Goal: Task Accomplishment & Management: Manage account settings

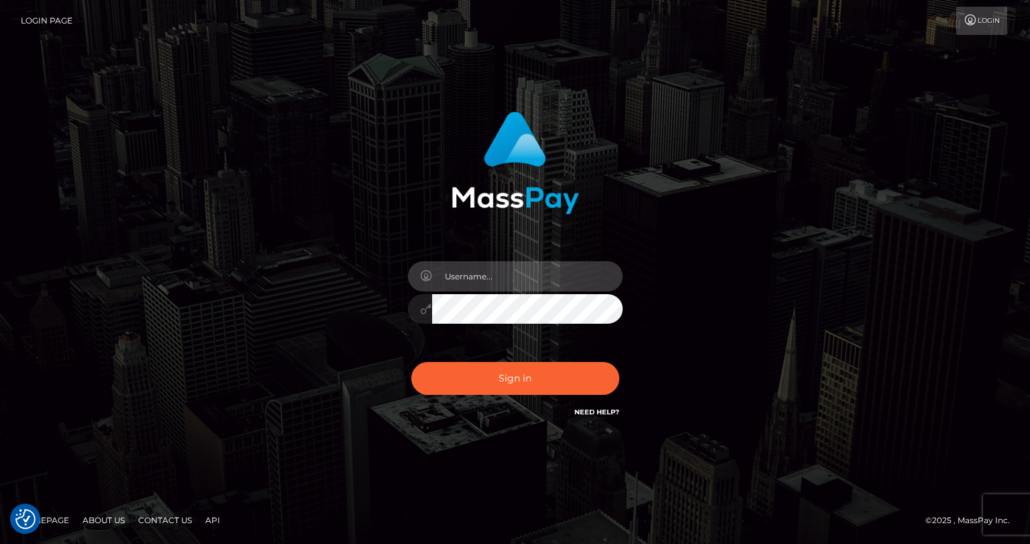
click at [464, 289] on input "text" at bounding box center [527, 276] width 191 height 30
type input "tatyanafansly1"
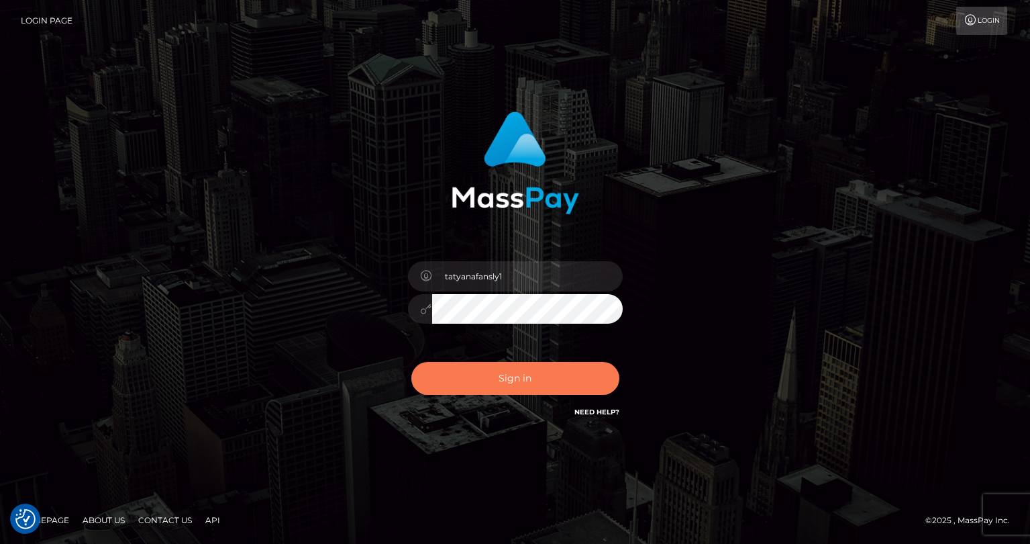
click at [532, 379] on button "Sign in" at bounding box center [515, 378] width 208 height 33
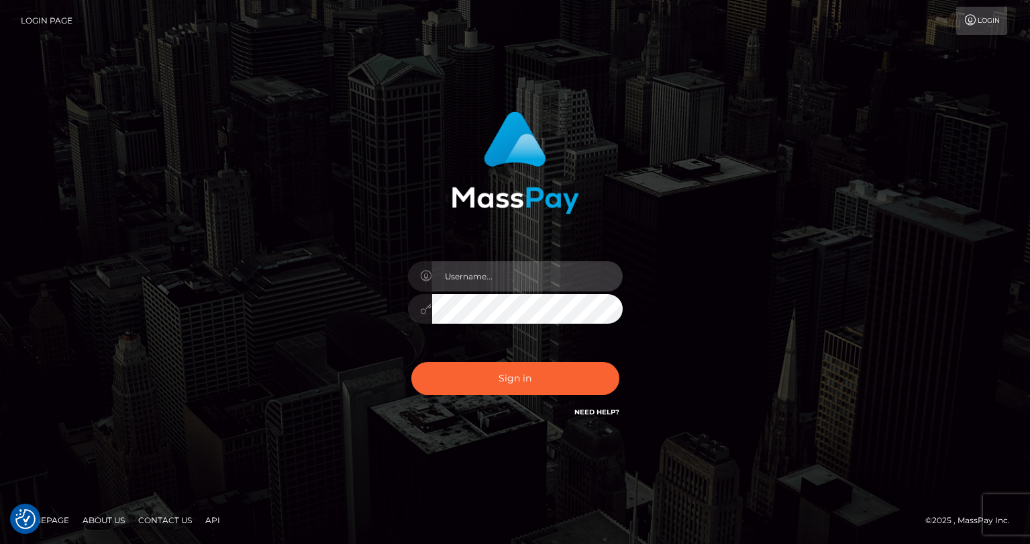
click at [451, 281] on input "text" at bounding box center [527, 276] width 191 height 30
type input "tatyanafansly1"
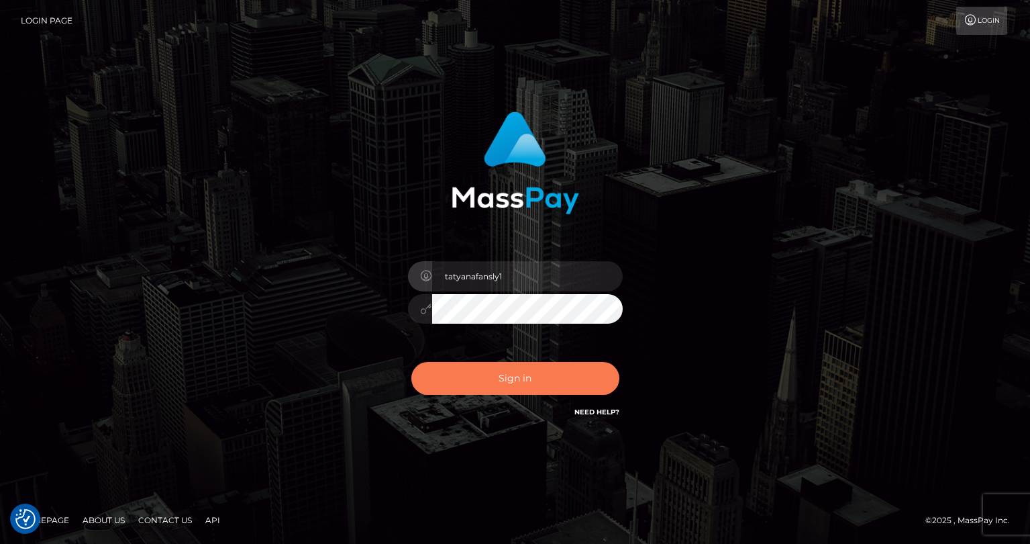
click at [506, 384] on button "Sign in" at bounding box center [515, 378] width 208 height 33
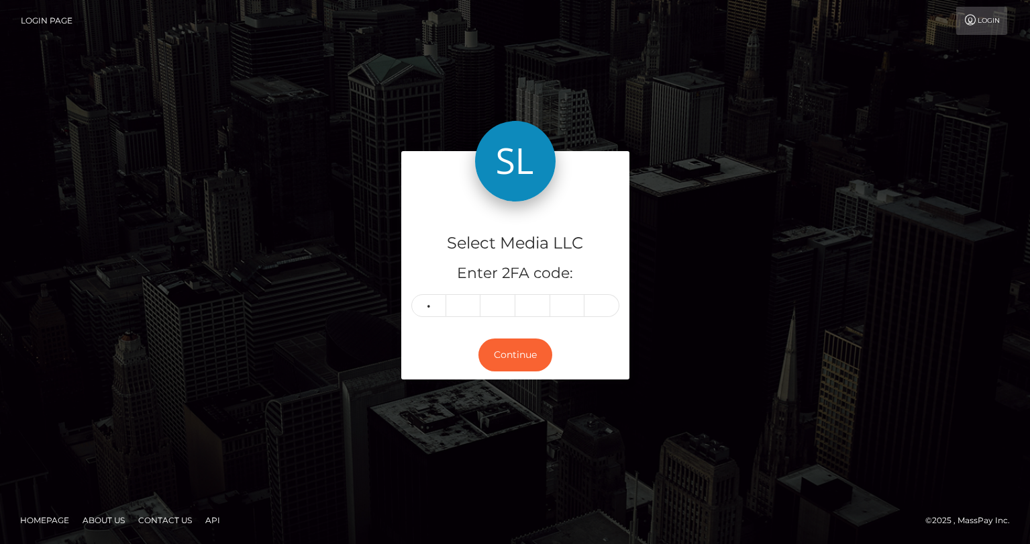
type input "4"
type input "1"
type input "7"
type input "3"
type input "5"
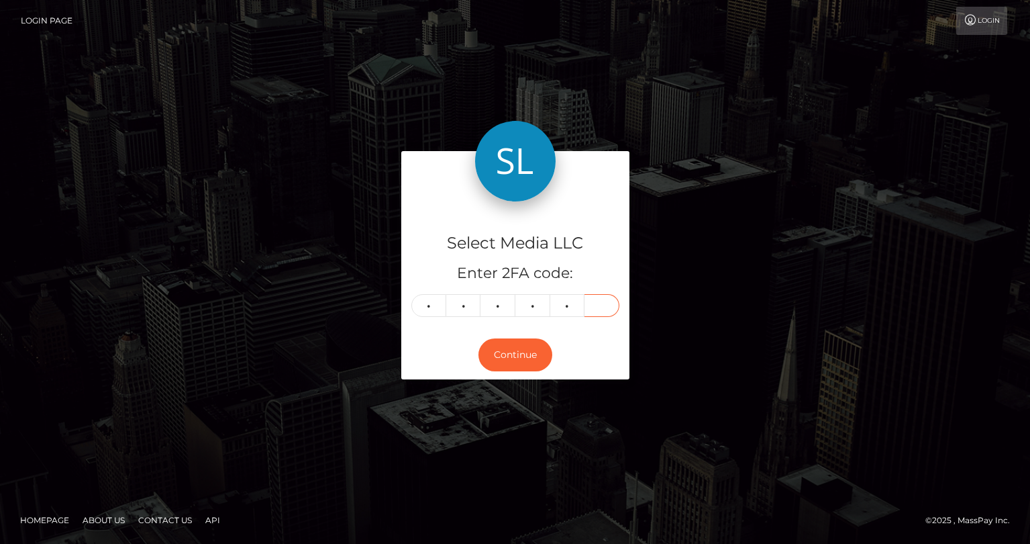
type input "8"
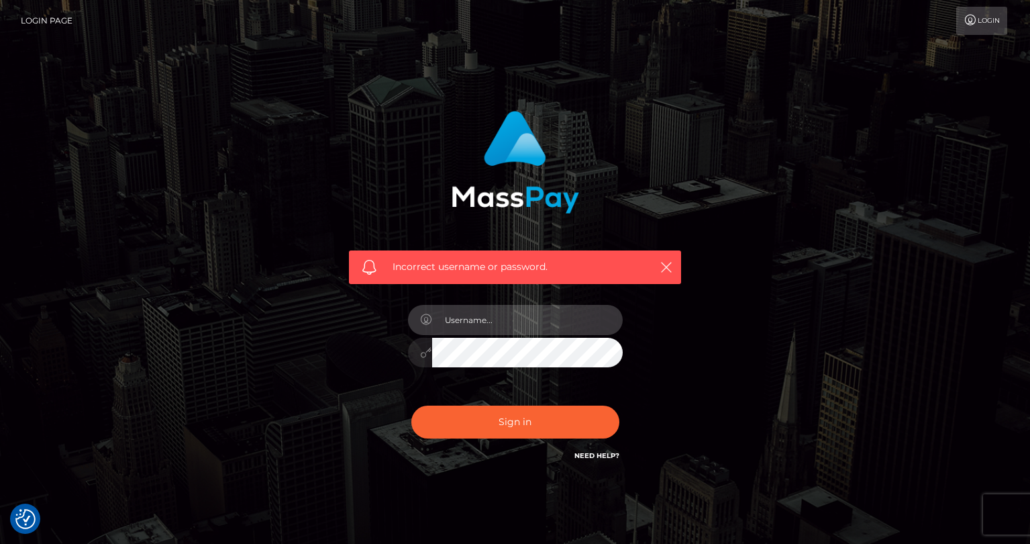
click at [462, 326] on input "text" at bounding box center [527, 320] width 191 height 30
type input "tatyanafansly1"
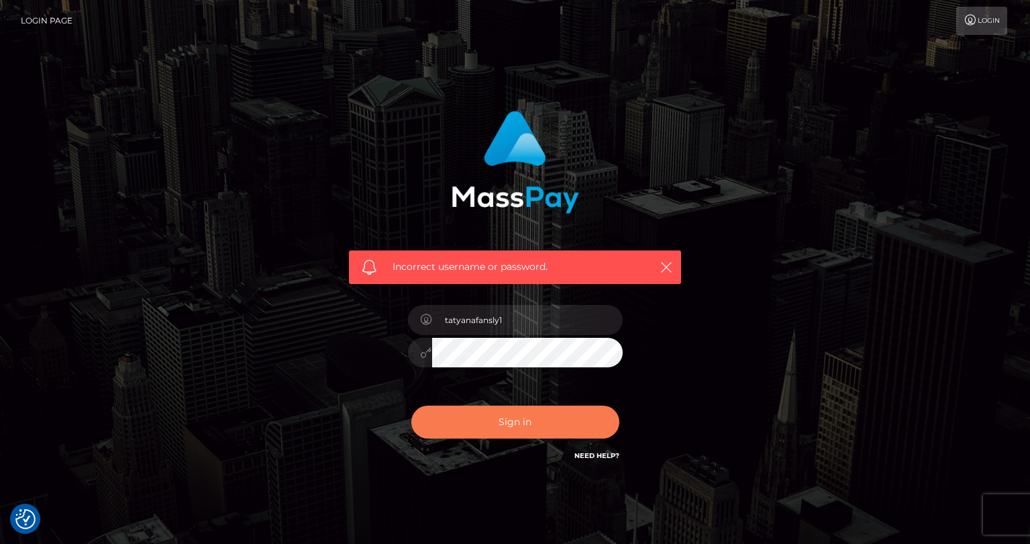
click at [505, 426] on button "Sign in" at bounding box center [515, 421] width 208 height 33
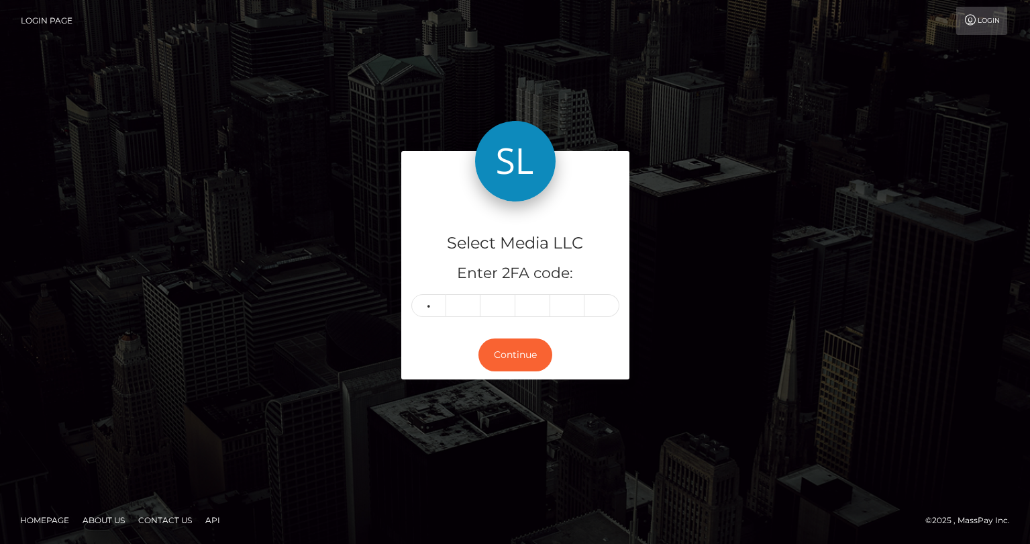
type input "4"
type input "1"
type input "7"
type input "5"
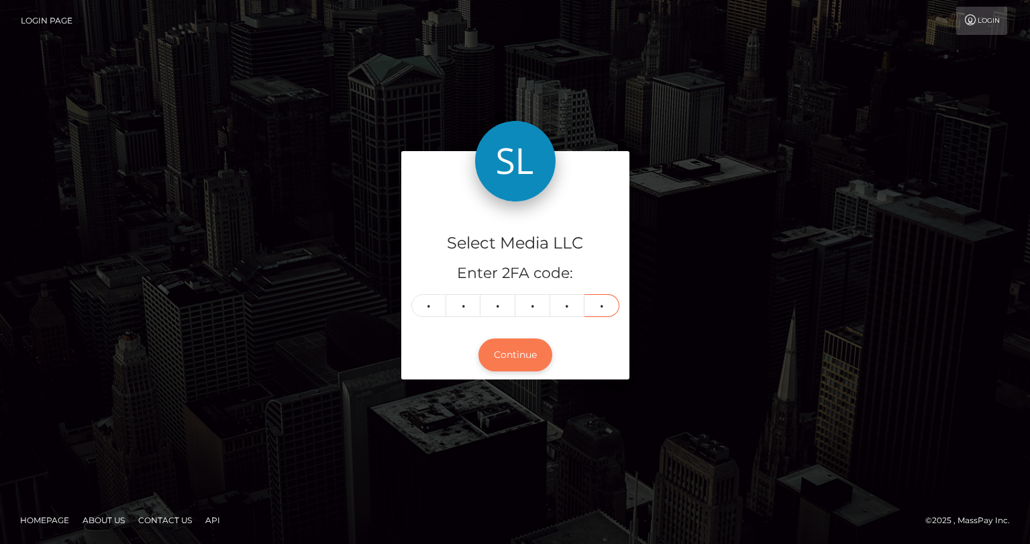
type input "1"
click at [511, 356] on button "Continue" at bounding box center [516, 354] width 74 height 33
click at [515, 347] on button "Continue" at bounding box center [516, 354] width 74 height 33
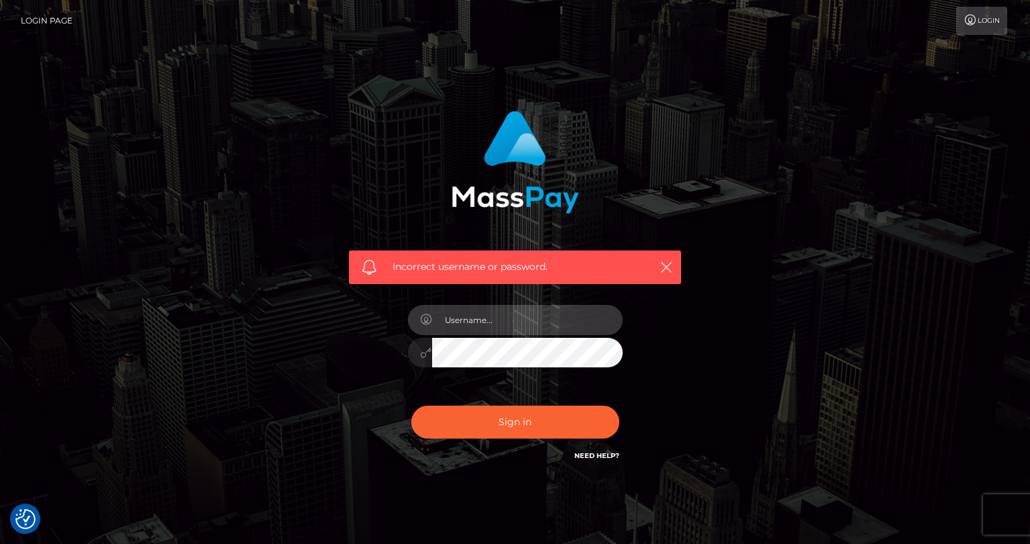
click at [468, 323] on input "text" at bounding box center [527, 320] width 191 height 30
click at [505, 328] on input "text" at bounding box center [527, 320] width 191 height 30
type input "tatyanafansly1"
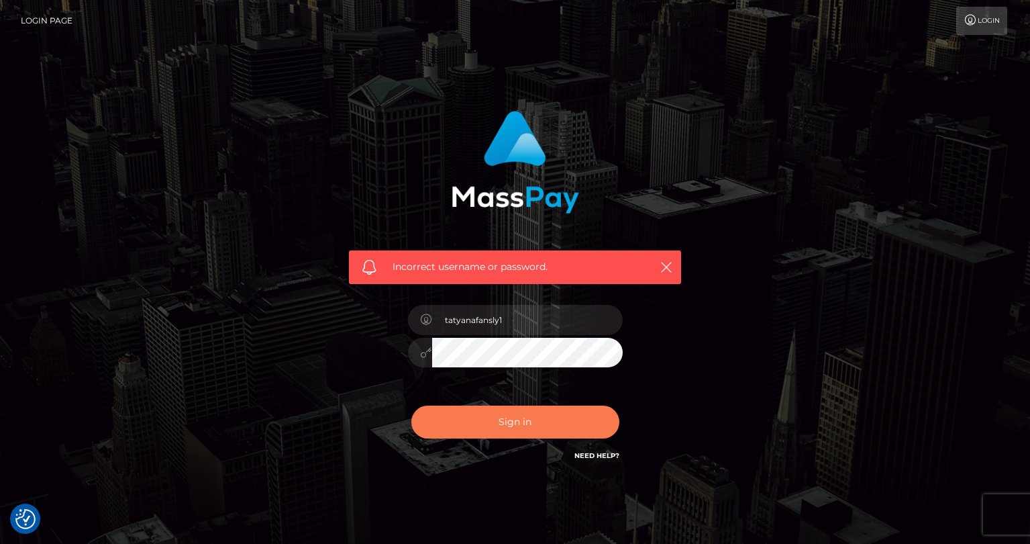
click at [486, 415] on button "Sign in" at bounding box center [515, 421] width 208 height 33
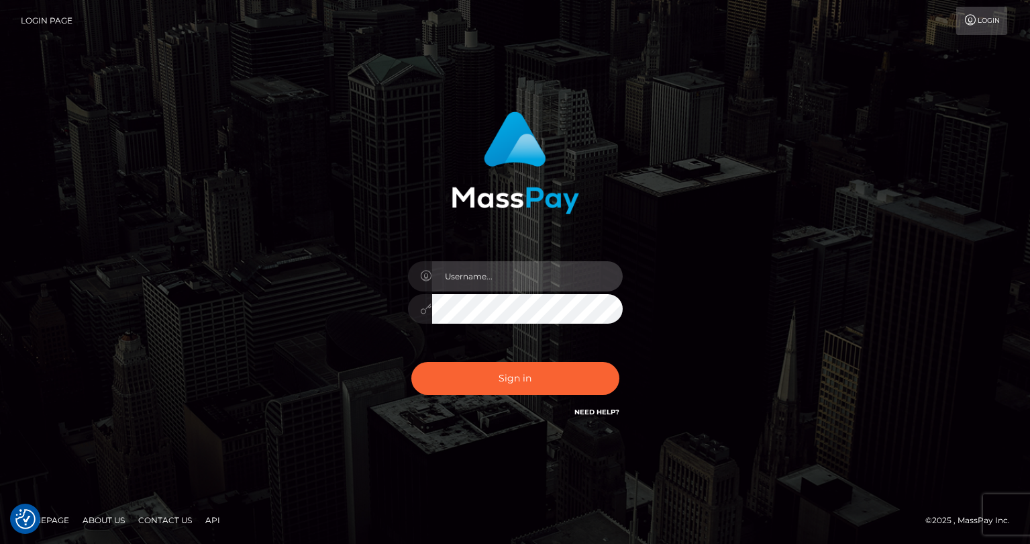
click at [489, 287] on input "text" at bounding box center [527, 276] width 191 height 30
type input "tatyanafansly1"
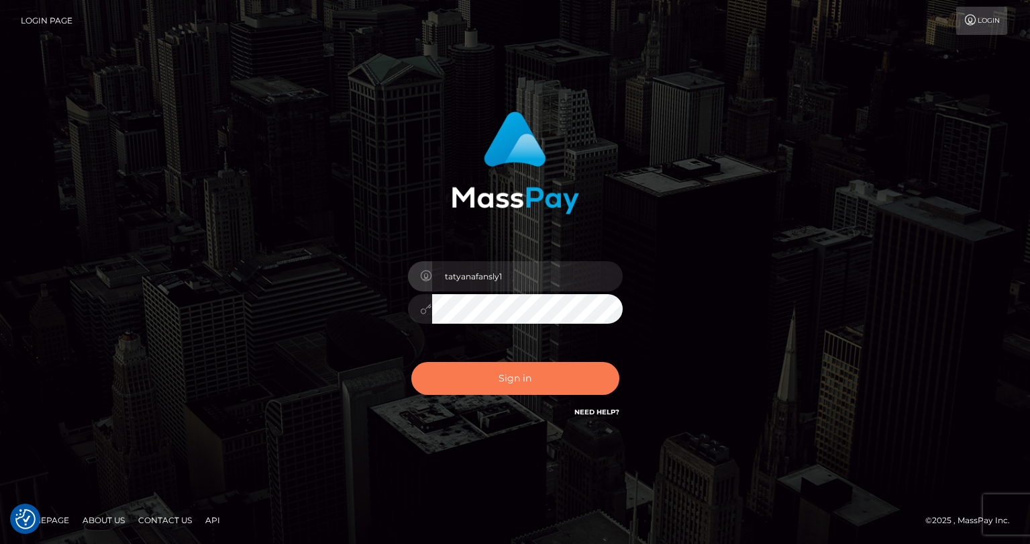
click at [509, 385] on button "Sign in" at bounding box center [515, 378] width 208 height 33
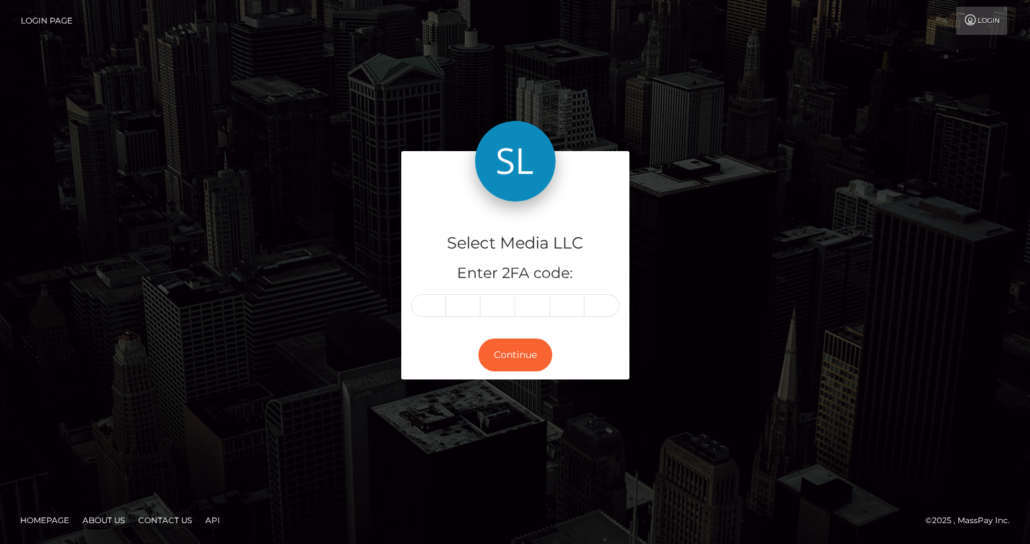
click at [436, 307] on input "text" at bounding box center [428, 305] width 35 height 23
type input "7"
type input "3"
type input "0"
type input "5"
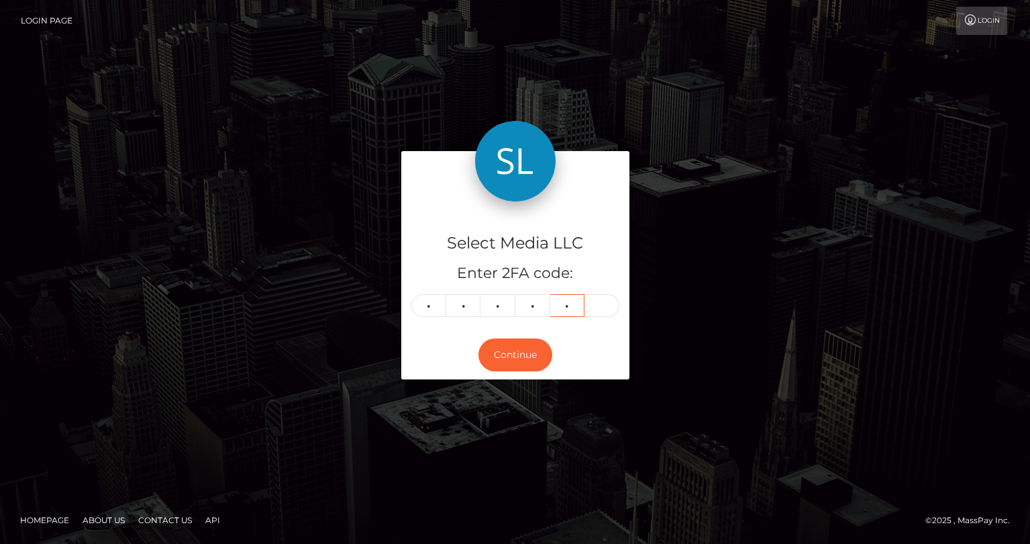
type input "5"
type input "2"
click at [499, 350] on button "Continue" at bounding box center [516, 354] width 74 height 33
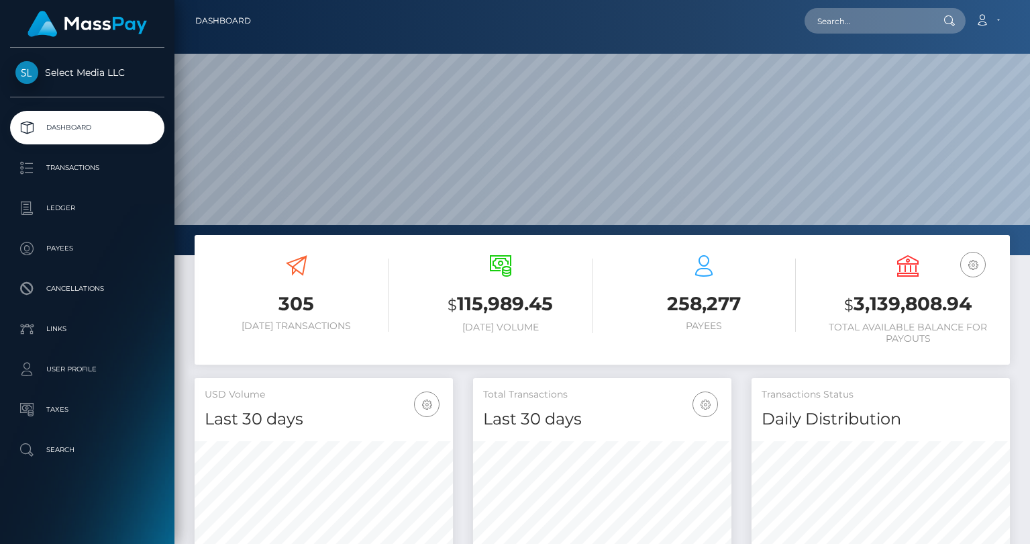
scroll to position [238, 258]
click at [884, 287] on div "USD Balance $ 3,139,808.94 Total Available Balance for Payouts" at bounding box center [908, 299] width 184 height 89
click at [883, 303] on h3 "$ 3,139,808.94" at bounding box center [908, 305] width 184 height 28
copy h3 "3,139,808.94"
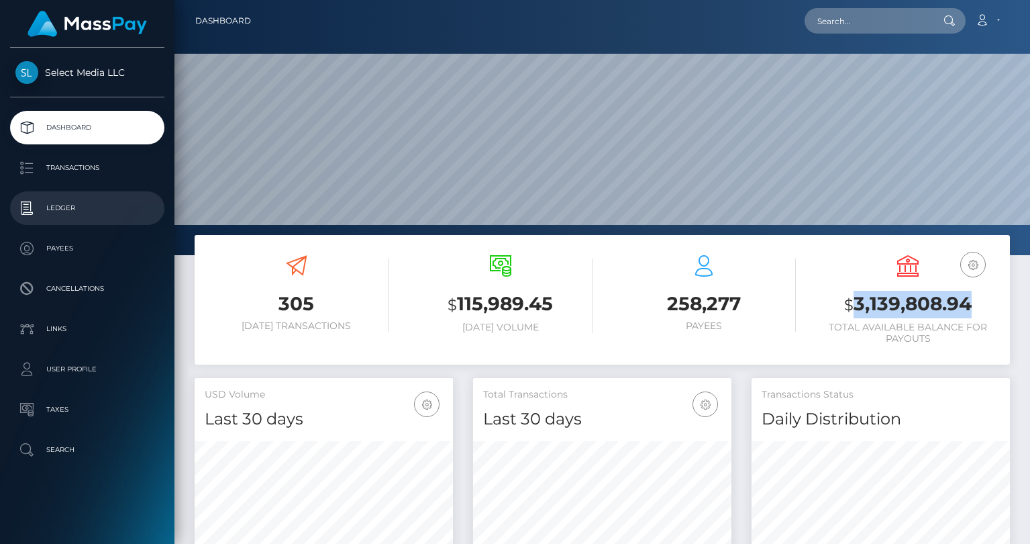
click at [56, 205] on p "Ledger" at bounding box center [87, 208] width 144 height 20
